Goal: Information Seeking & Learning: Learn about a topic

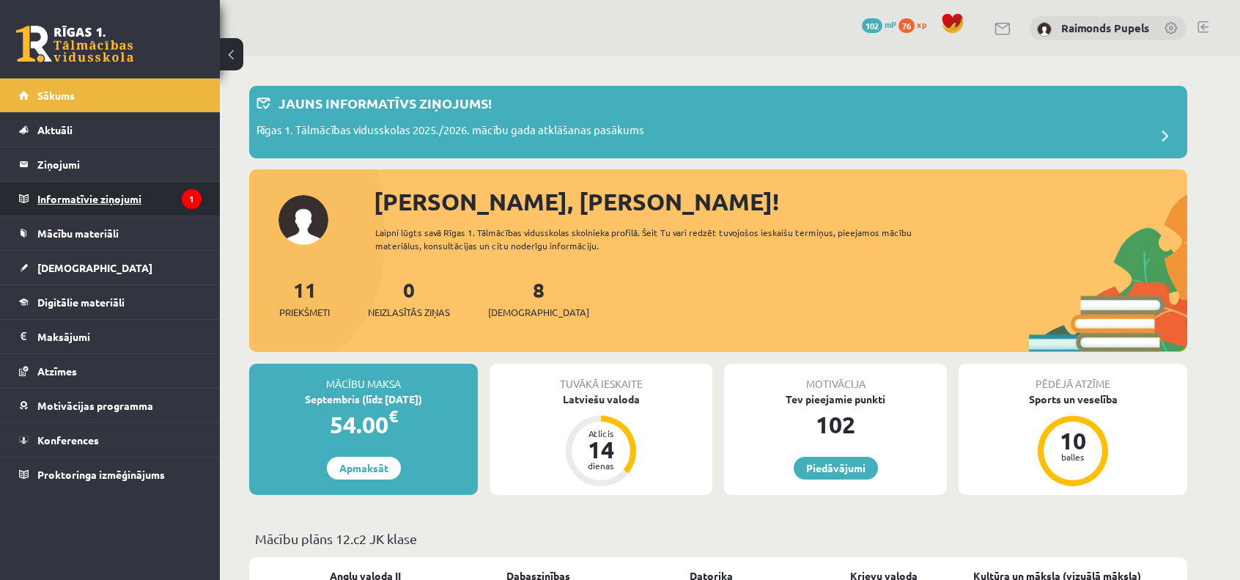
click at [95, 199] on legend "Informatīvie ziņojumi 1" at bounding box center [119, 199] width 164 height 34
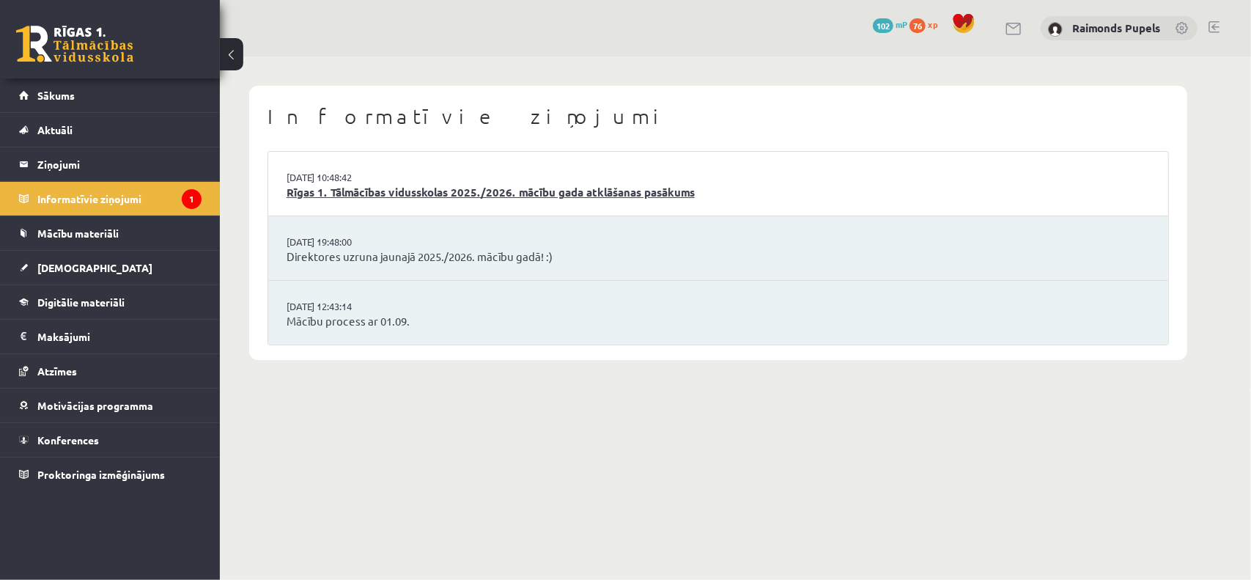
click at [554, 196] on link "Rīgas 1. Tālmācības vidusskolas 2025./2026. mācību gada atklāšanas pasākums" at bounding box center [719, 192] width 864 height 17
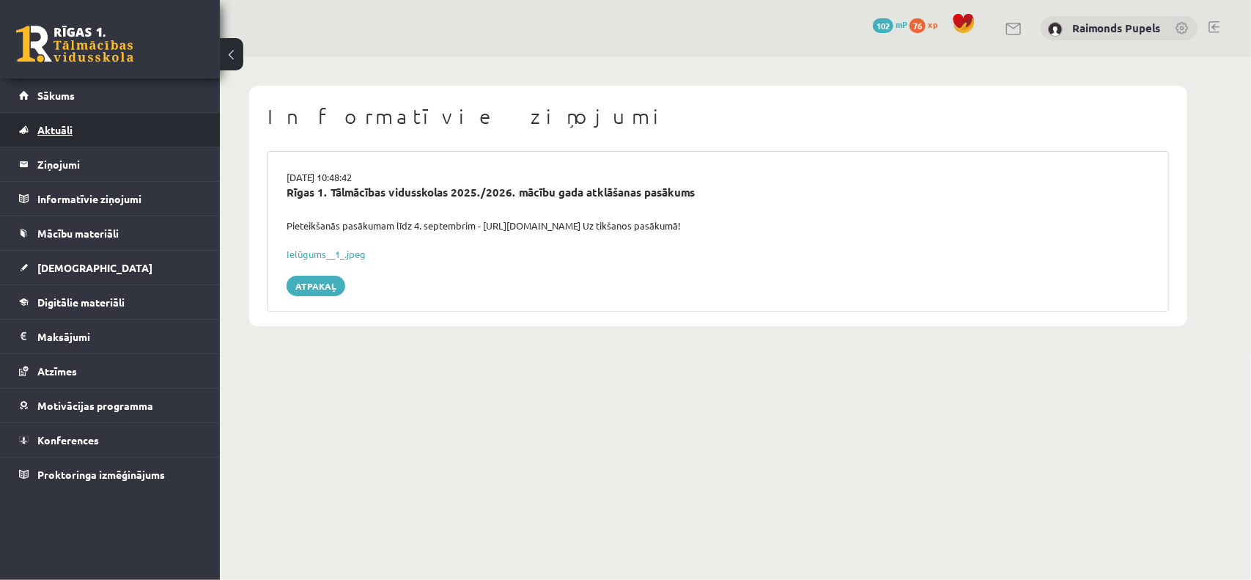
click at [59, 137] on link "Aktuāli" at bounding box center [110, 130] width 183 height 34
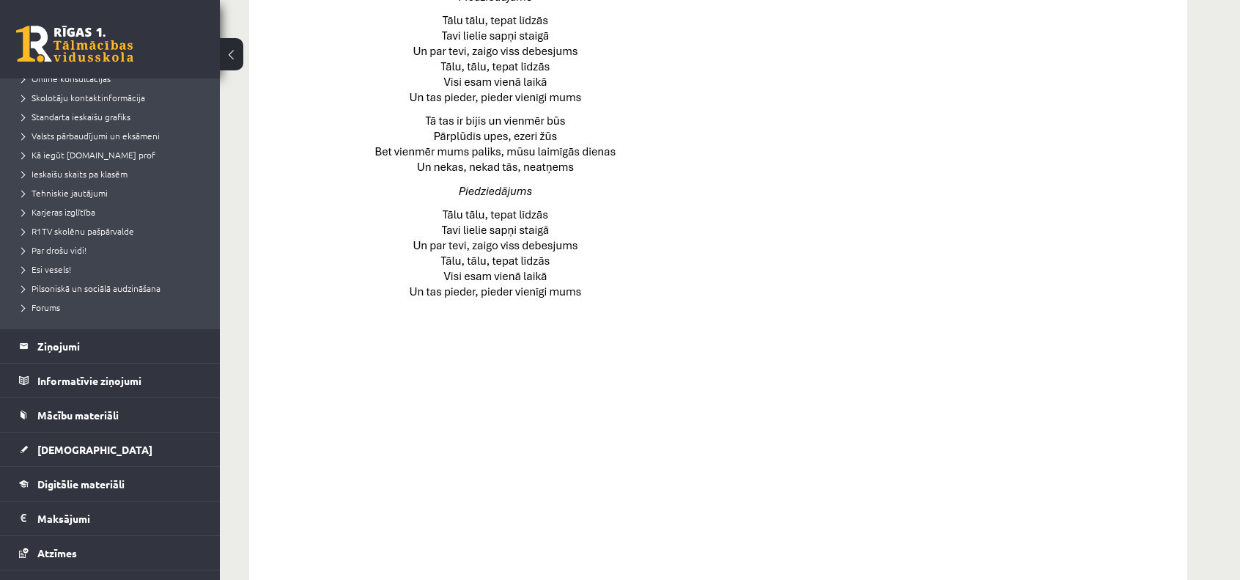
scroll to position [1016, 0]
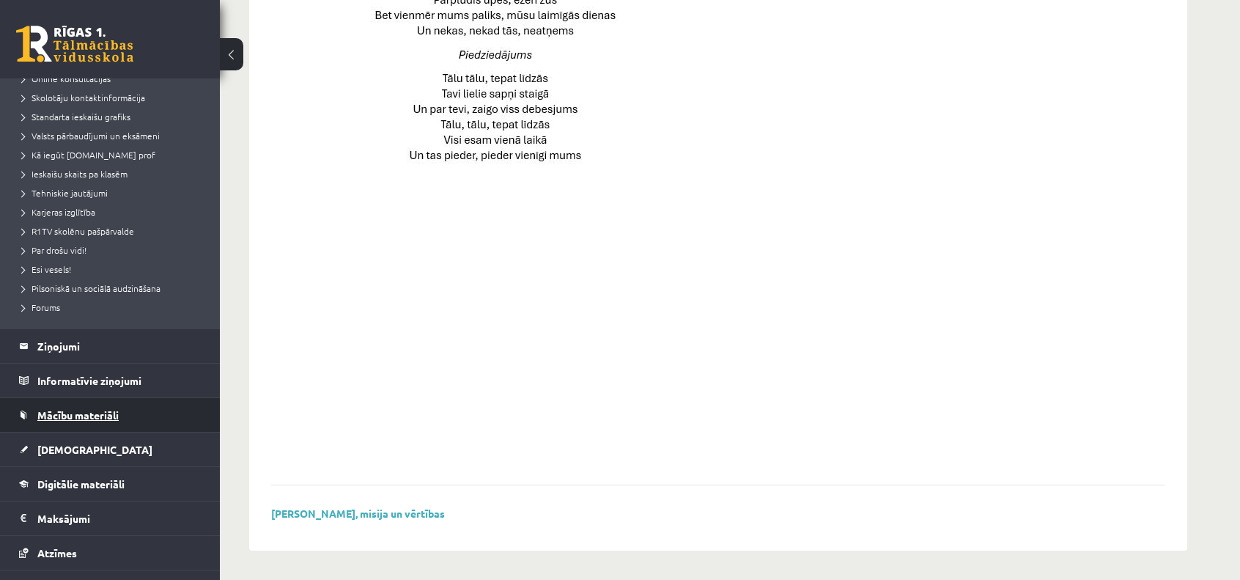
click at [81, 414] on span "Mācību materiāli" at bounding box center [77, 414] width 81 height 13
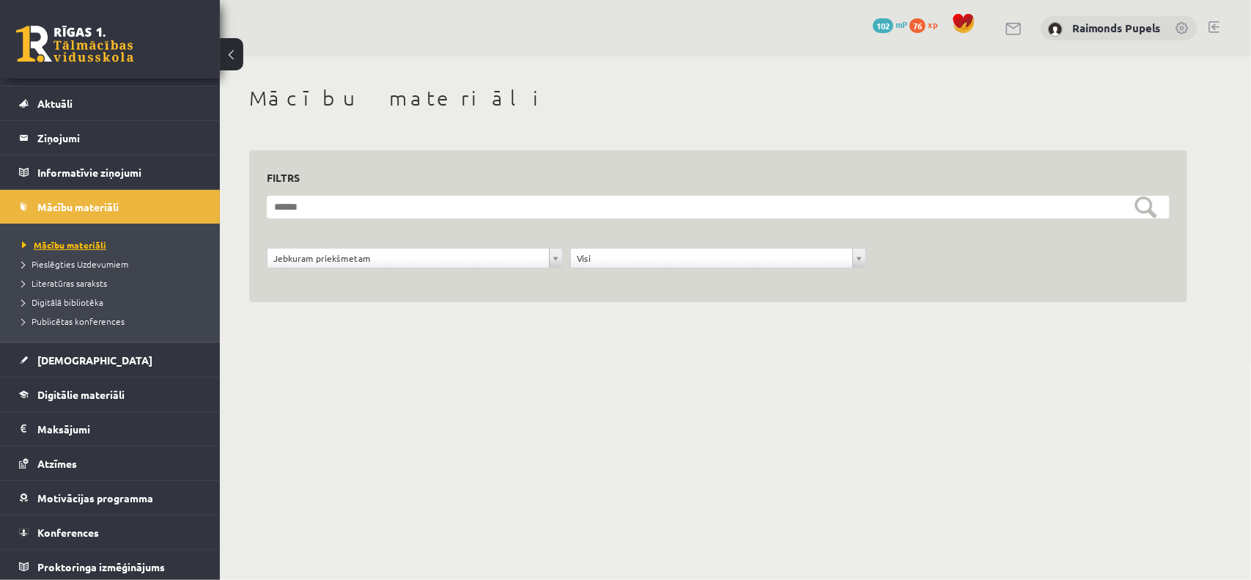
click at [88, 240] on span "Mācību materiāli" at bounding box center [64, 245] width 84 height 12
click at [90, 389] on span "Digitālie materiāli" at bounding box center [80, 394] width 87 height 13
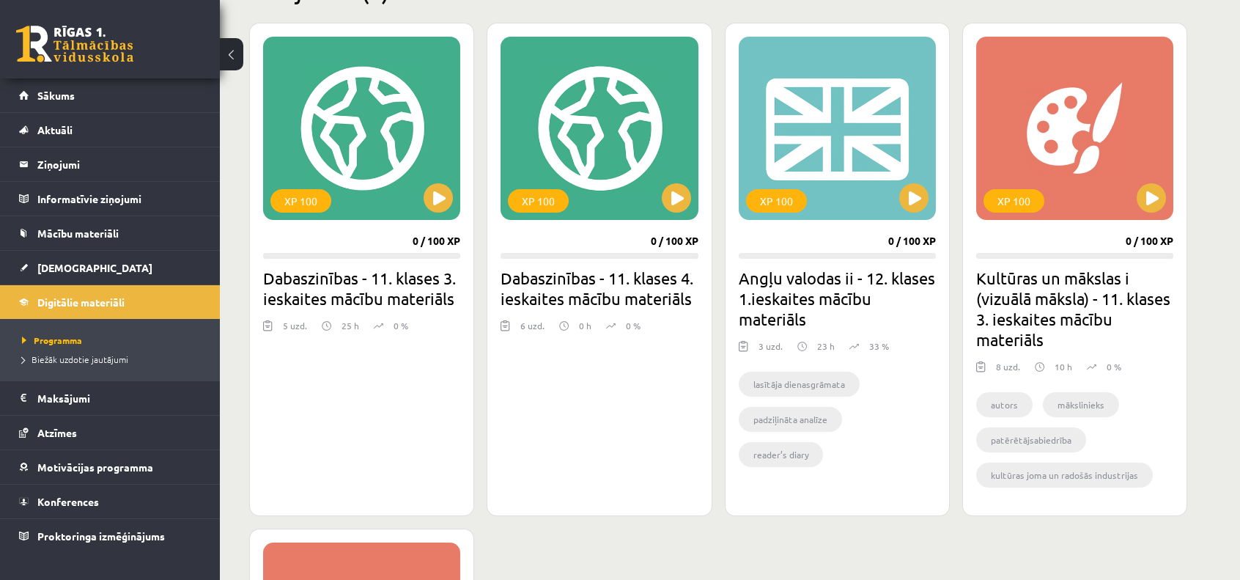
scroll to position [367, 0]
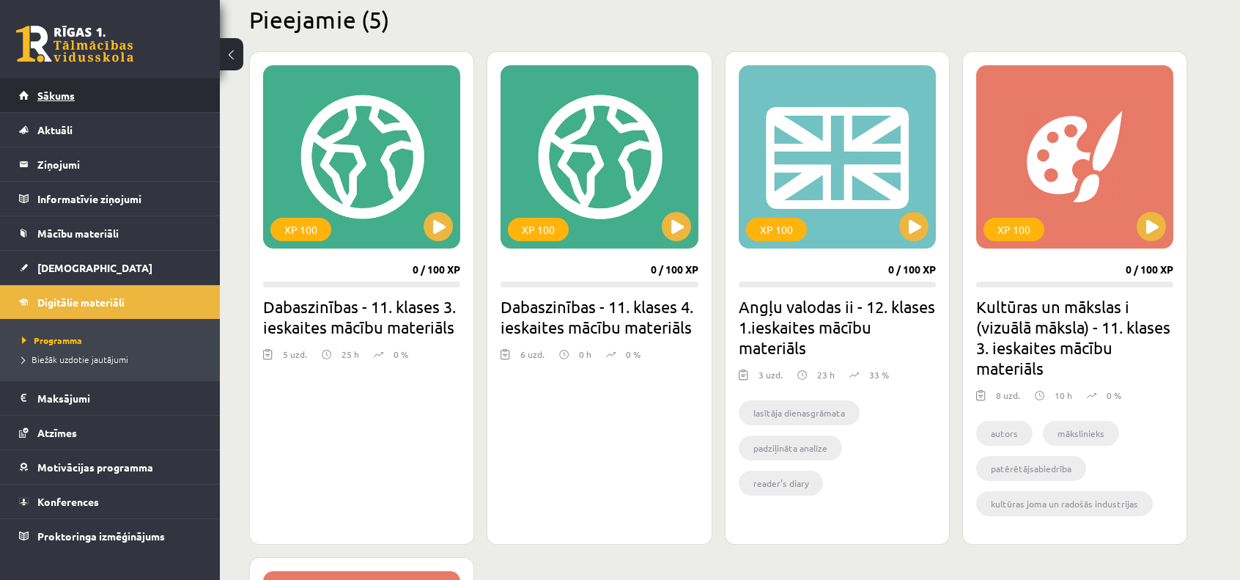
click at [60, 98] on span "Sākums" at bounding box center [55, 95] width 37 height 13
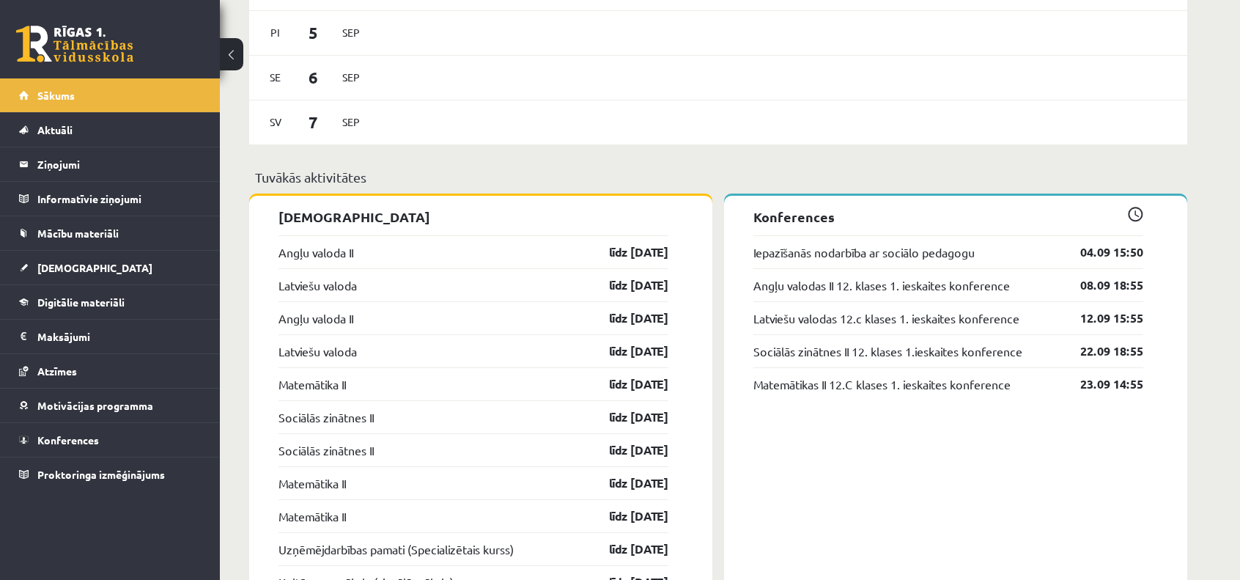
scroll to position [1342, 0]
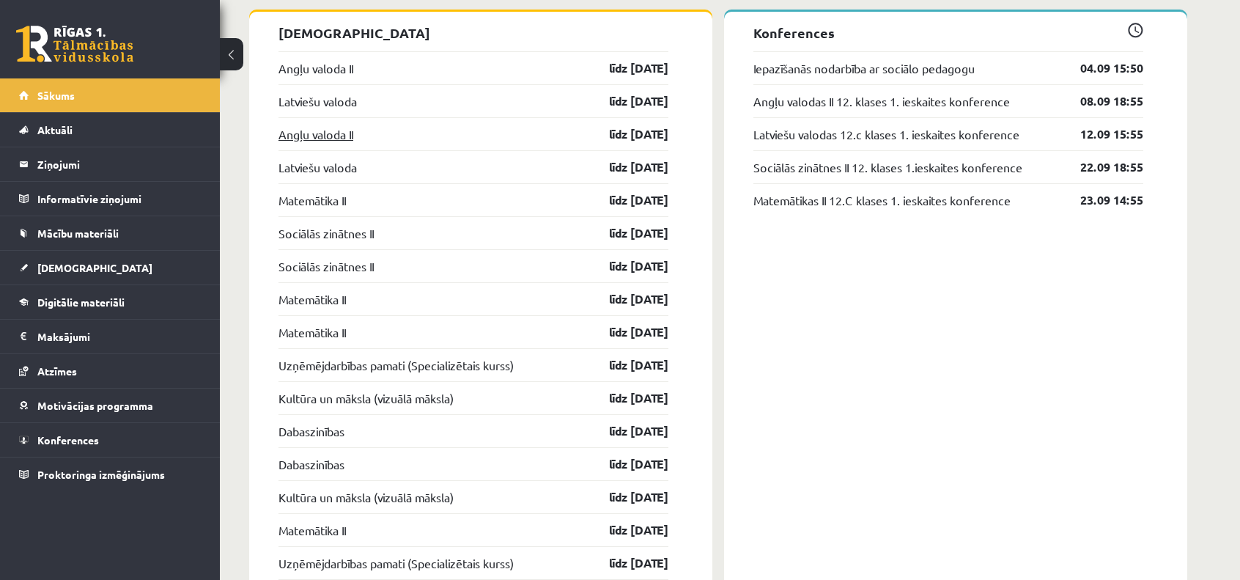
click at [298, 132] on link "Angļu valoda II" at bounding box center [316, 134] width 75 height 18
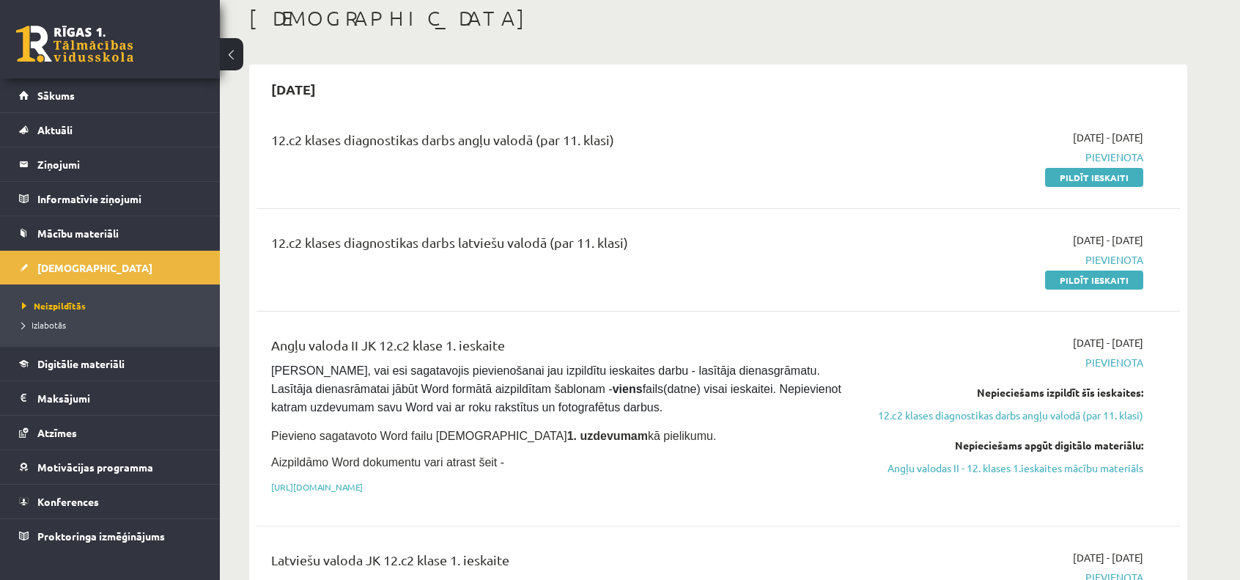
scroll to position [147, 0]
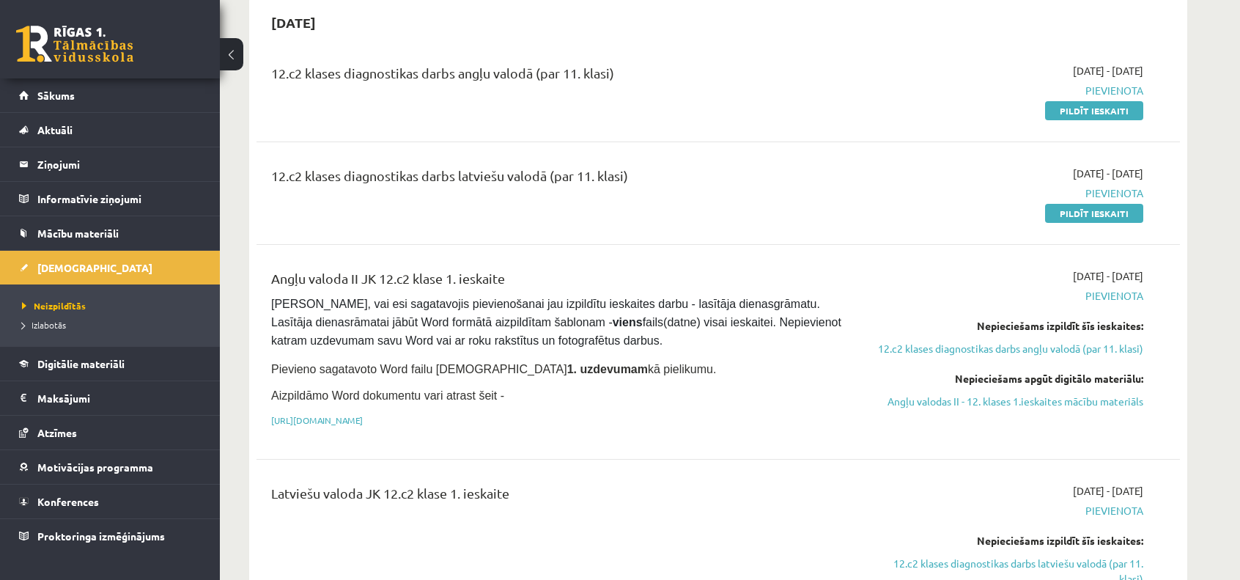
drag, startPoint x: 691, startPoint y: 179, endPoint x: 380, endPoint y: 171, distance: 310.2
click at [384, 171] on div "12.c2 klases diagnostikas darbs latviešu valodā (par 11. klasi)" at bounding box center [558, 179] width 574 height 27
click at [645, 71] on div "12.c2 klases diagnostikas darbs angļu valodā (par 11. klasi)" at bounding box center [558, 76] width 574 height 27
drag, startPoint x: 598, startPoint y: 87, endPoint x: 347, endPoint y: 87, distance: 251.5
click at [347, 87] on div "12.c2 klases diagnostikas darbs angļu valodā (par 11. klasi)" at bounding box center [558, 76] width 574 height 27
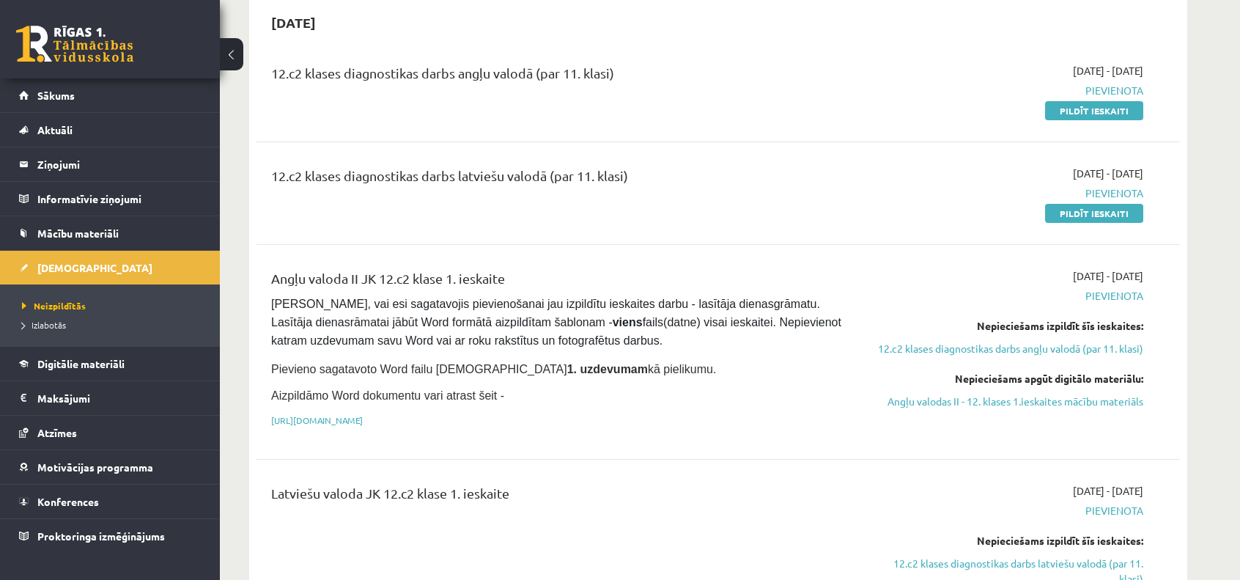
click at [626, 92] on div "12.c2 klases diagnostikas darbs angļu valodā (par 11. klasi)" at bounding box center [558, 90] width 596 height 55
click at [625, 92] on div "12.c2 klases diagnostikas darbs angļu valodā (par 11. klasi)" at bounding box center [558, 90] width 596 height 55
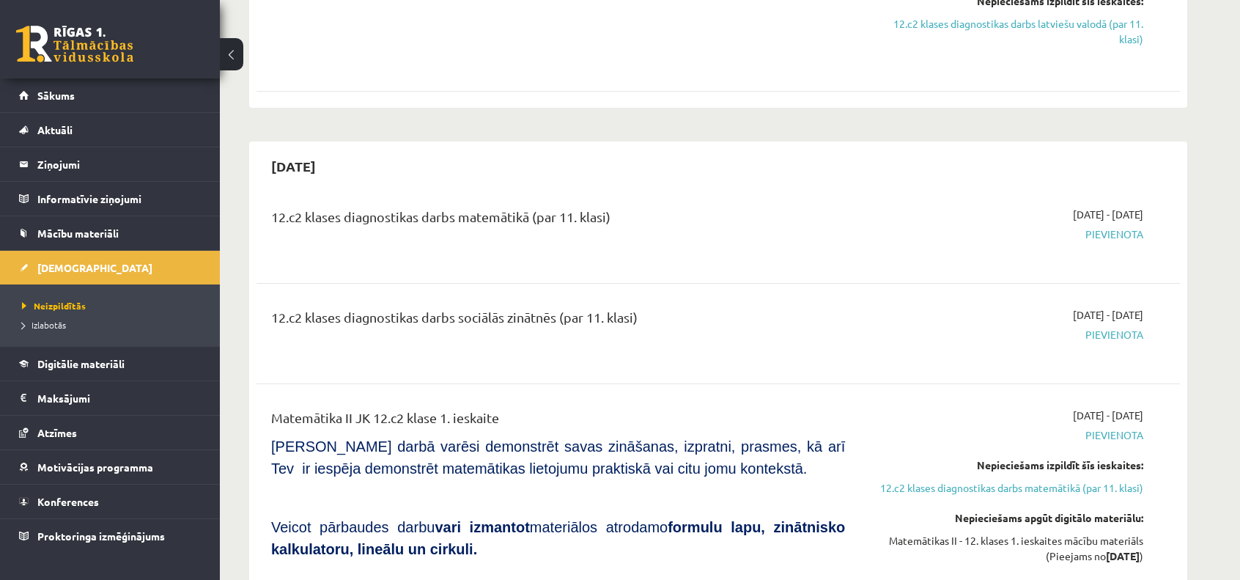
scroll to position [660, 0]
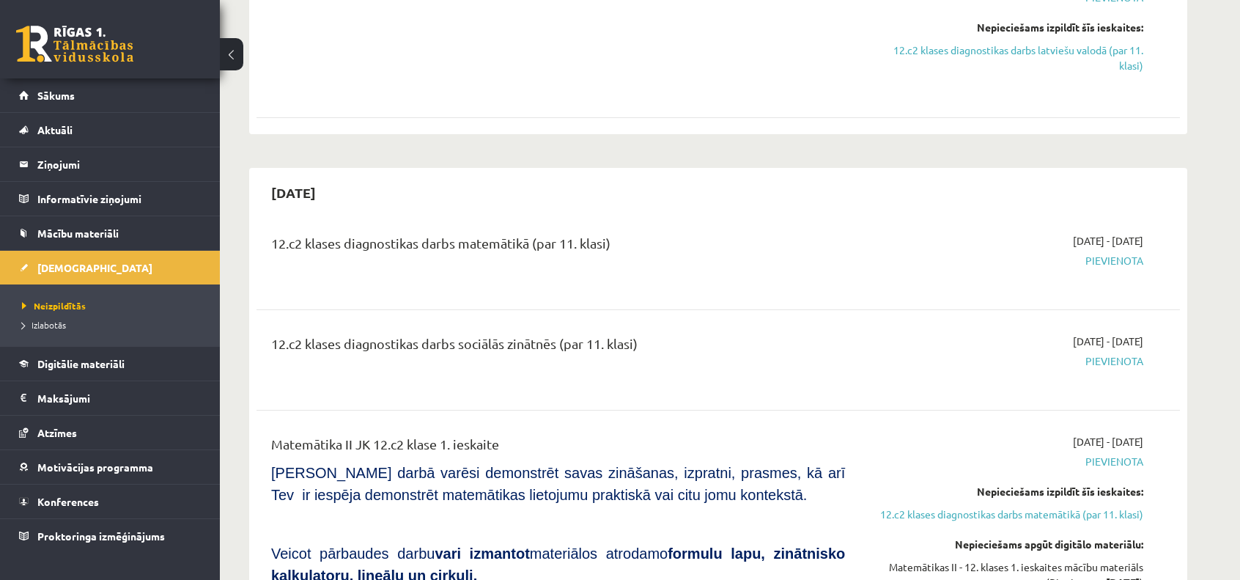
drag, startPoint x: 391, startPoint y: 202, endPoint x: 255, endPoint y: 199, distance: 136.4
click at [317, 202] on div "[DATE]" at bounding box center [719, 192] width 924 height 34
click at [517, 238] on div "12.c2 klases diagnostikas darbs matemātikā (par 11. klasi)" at bounding box center [558, 246] width 574 height 27
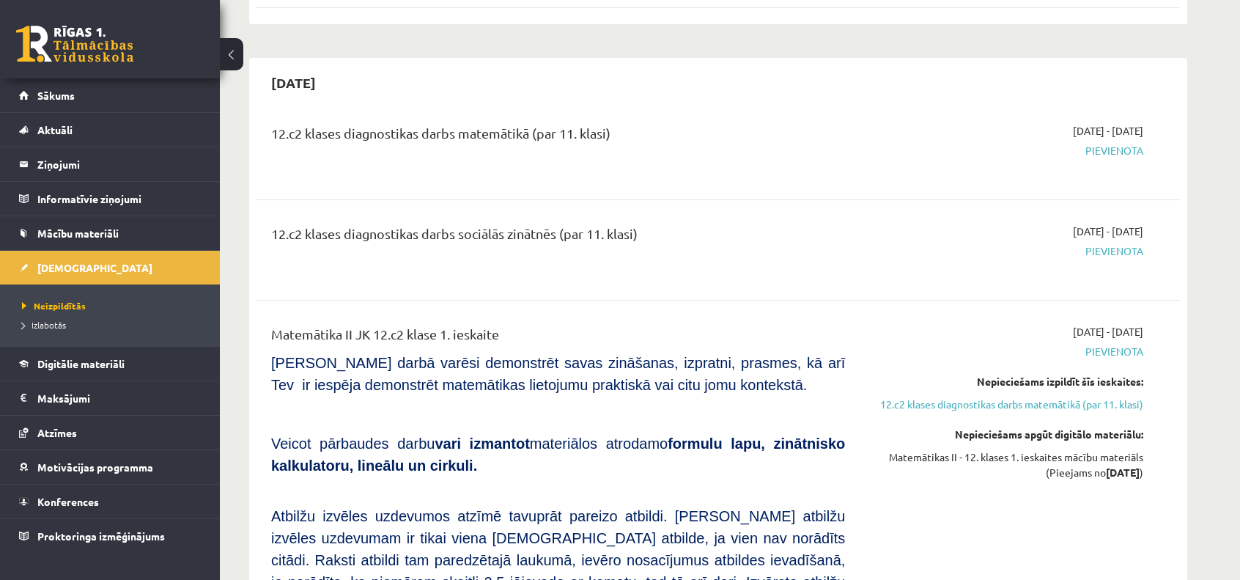
scroll to position [806, 0]
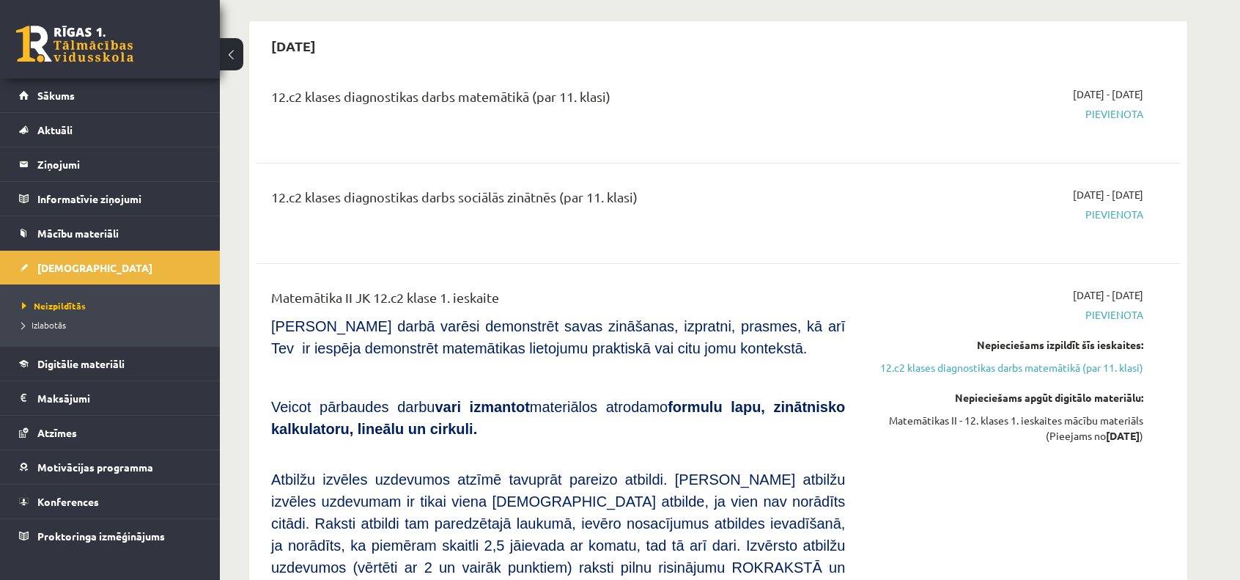
drag, startPoint x: 623, startPoint y: 202, endPoint x: 520, endPoint y: 202, distance: 103.4
click at [551, 202] on div "12.c2 klases diagnostikas darbs sociālās zinātnēs (par 11. klasi)" at bounding box center [558, 200] width 574 height 27
click at [644, 221] on div "12.c2 klases diagnostikas darbs sociālās zinātnēs (par 11. klasi)" at bounding box center [558, 213] width 596 height 53
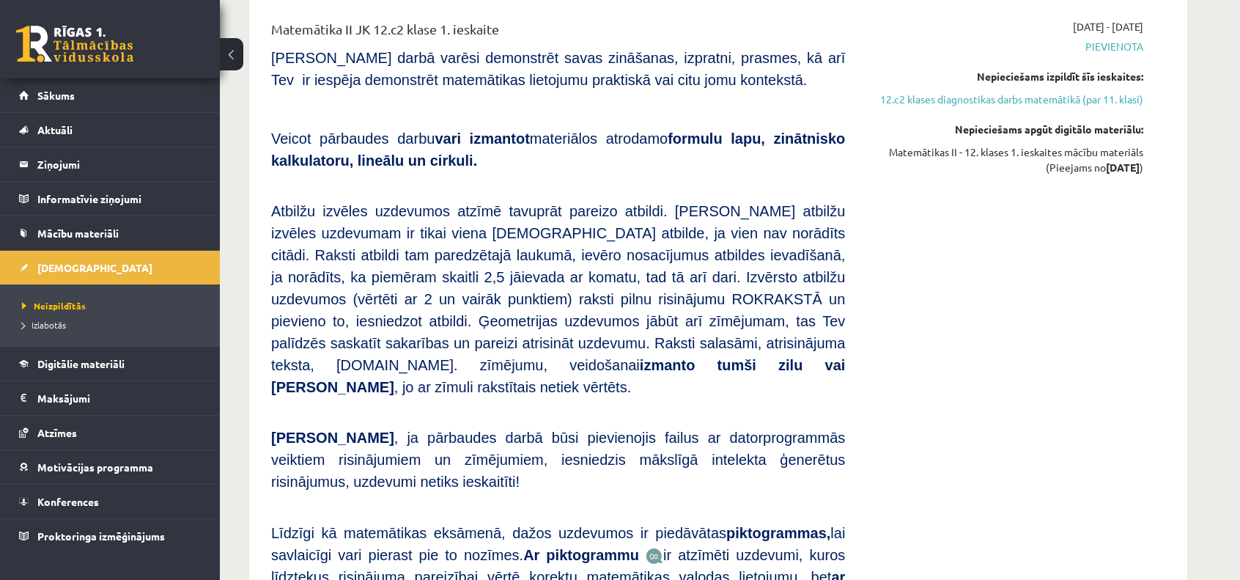
scroll to position [953, 0]
